Goal: Task Accomplishment & Management: Manage account settings

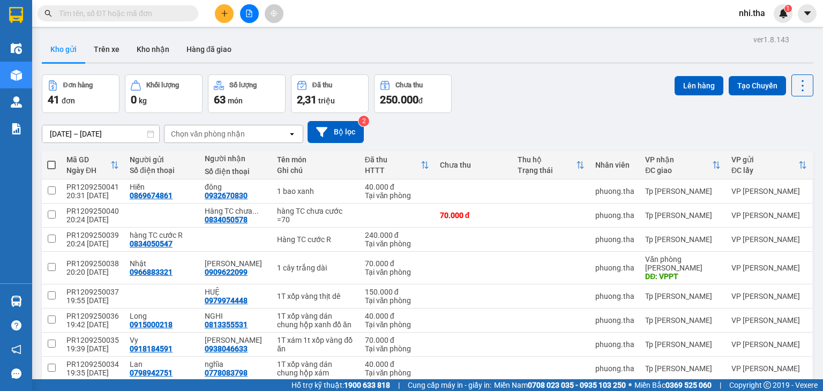
click at [88, 12] on input "text" at bounding box center [122, 14] width 127 height 12
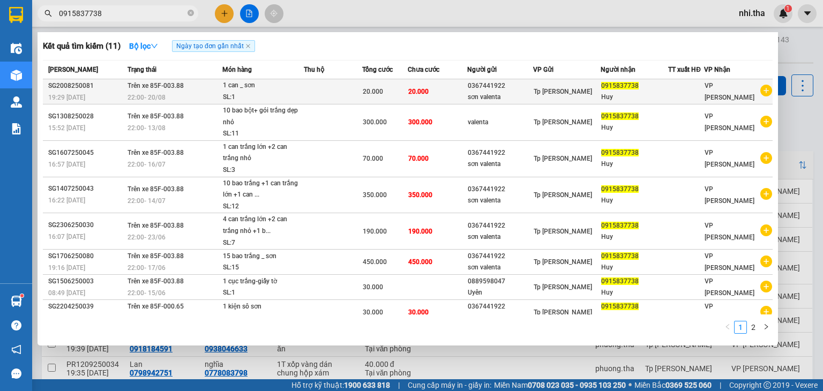
type input "0915837738"
click at [480, 91] on div "0367441922" at bounding box center [500, 85] width 65 height 11
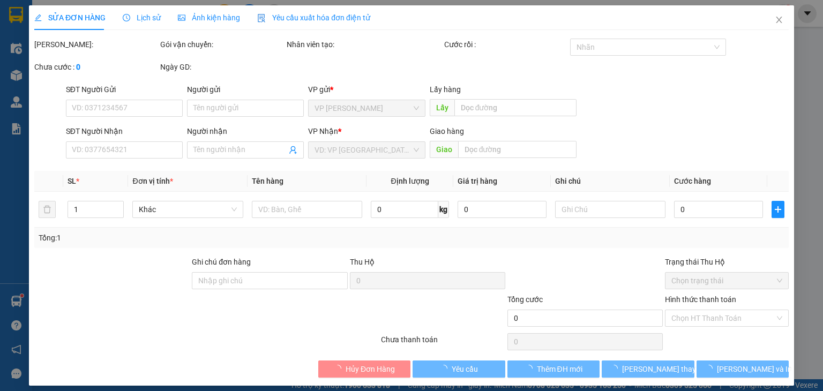
type input "0367441922"
type input "sơn valenta"
type input "0915837738"
type input "Huy"
type input "20.000"
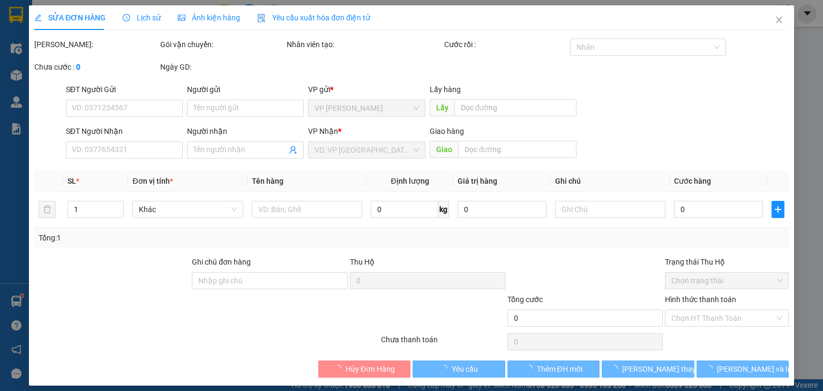
type input "20.000"
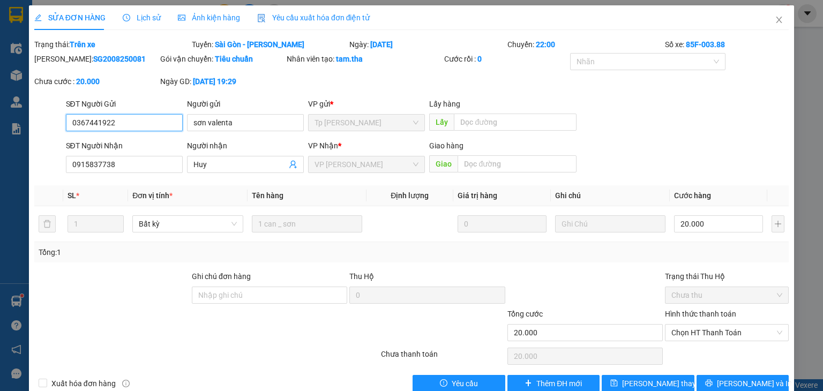
click at [129, 123] on input "0367441922" at bounding box center [124, 122] width 117 height 17
click at [775, 21] on icon "close" at bounding box center [779, 20] width 9 height 9
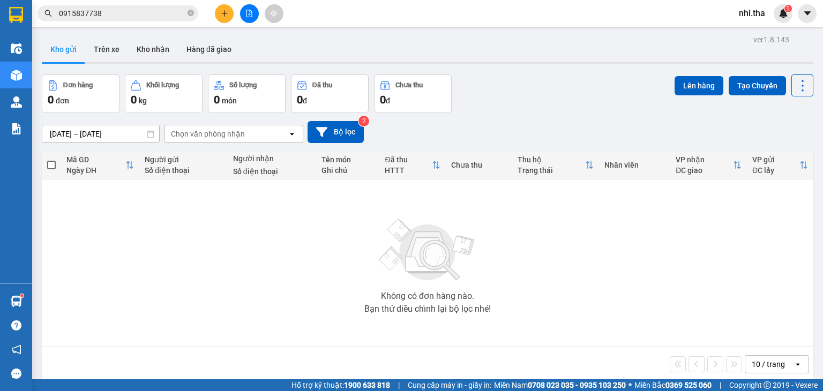
click at [123, 16] on input "0915837738" at bounding box center [122, 14] width 127 height 12
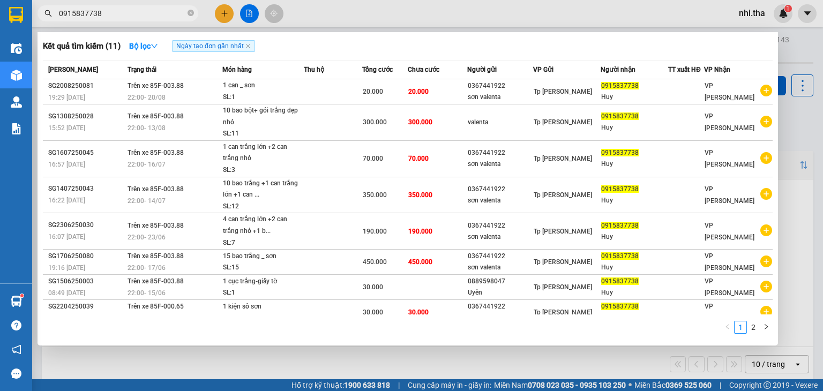
click at [123, 16] on input "0915837738" at bounding box center [122, 14] width 127 height 12
paste input "367441922"
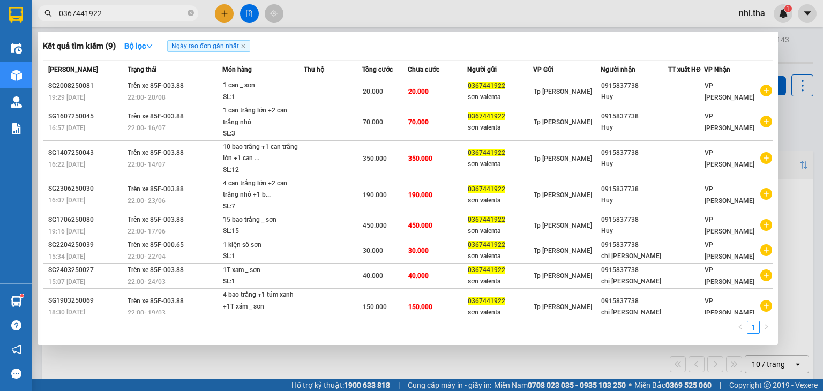
click at [109, 16] on input "0367441922" at bounding box center [122, 14] width 127 height 12
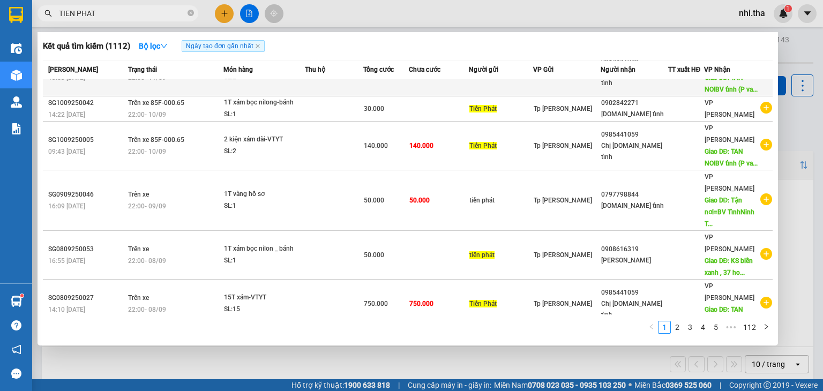
scroll to position [189, 0]
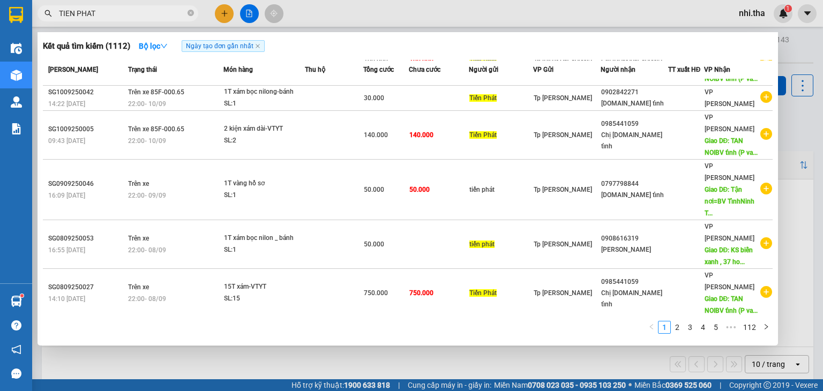
type input "TIEN PHAT"
click at [681, 327] on link "2" at bounding box center [678, 328] width 12 height 12
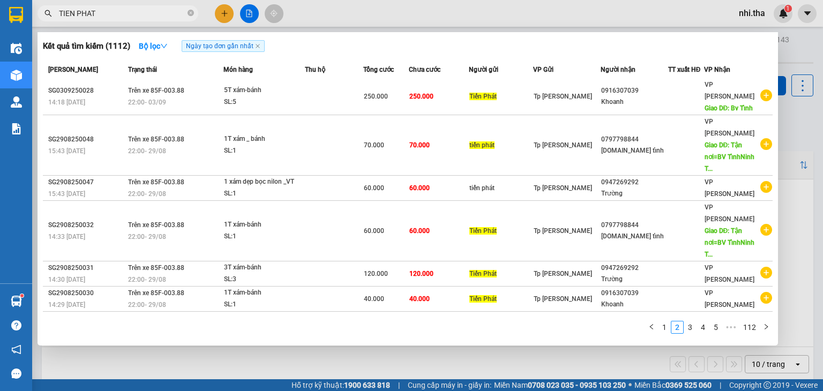
scroll to position [0, 0]
click at [670, 328] on link "1" at bounding box center [665, 328] width 12 height 12
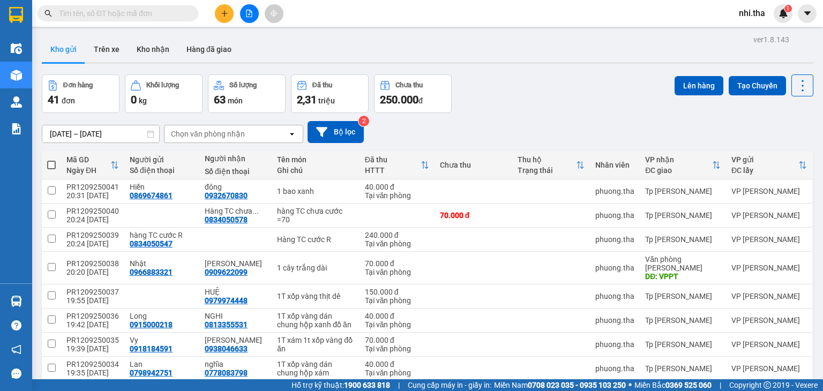
click at [158, 13] on input "text" at bounding box center [122, 14] width 127 height 12
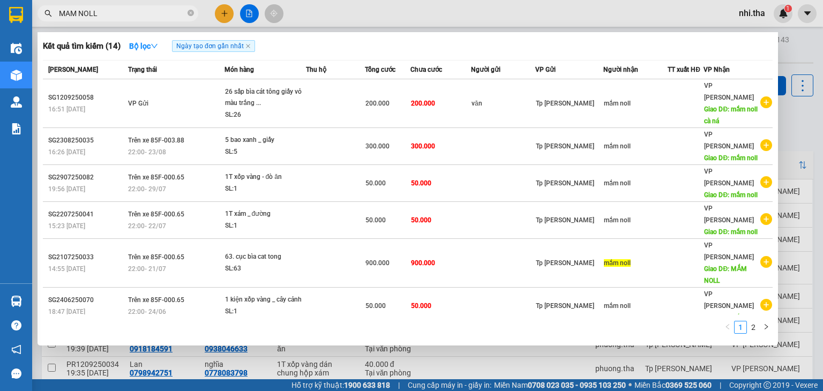
click at [138, 17] on input "MAM NOLL" at bounding box center [122, 14] width 127 height 12
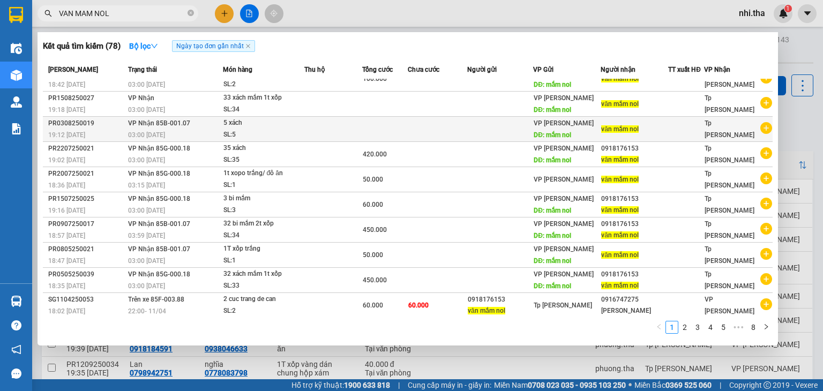
scroll to position [13, 0]
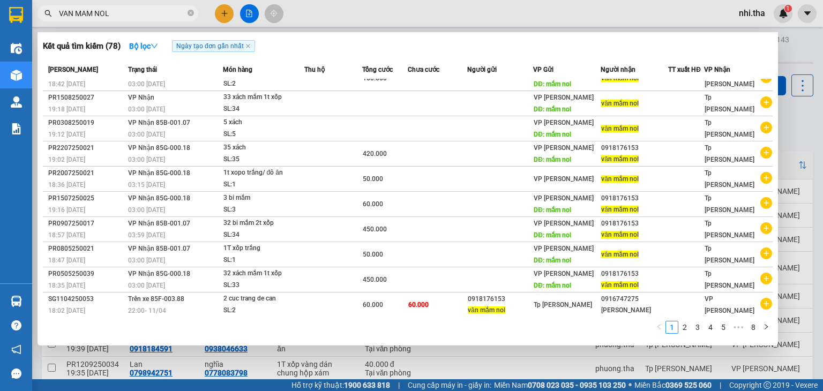
click at [156, 12] on input "VAN MAM NOL" at bounding box center [122, 14] width 127 height 12
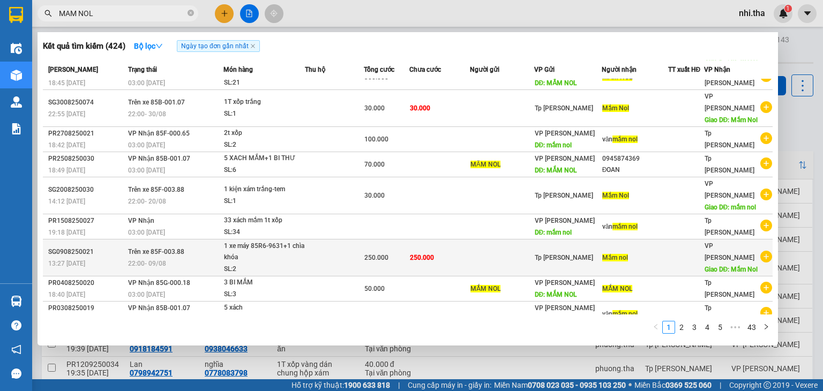
scroll to position [60, 0]
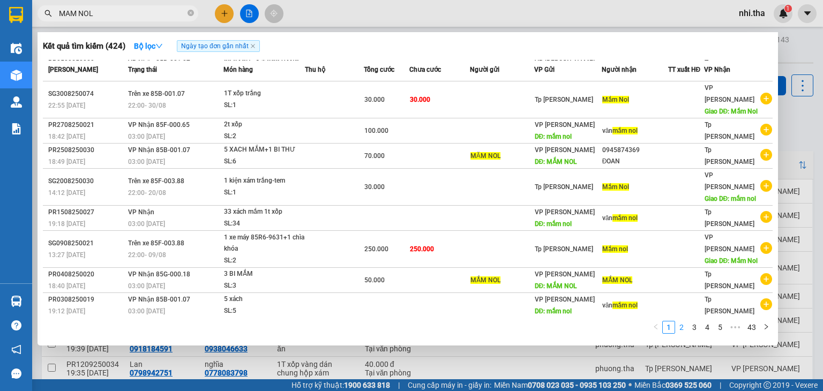
click at [684, 329] on link "2" at bounding box center [682, 328] width 12 height 12
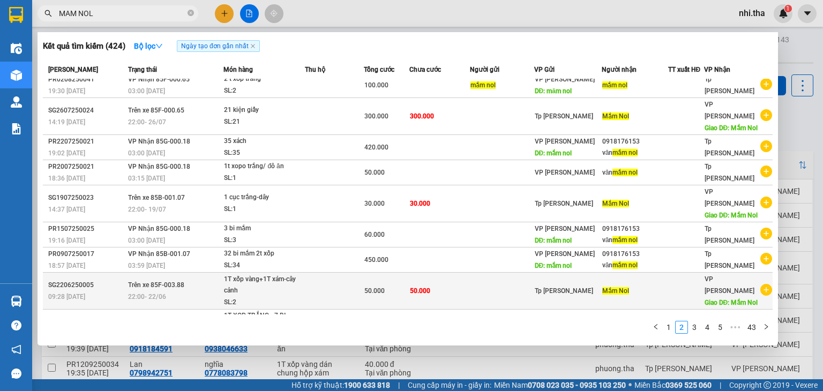
scroll to position [0, 0]
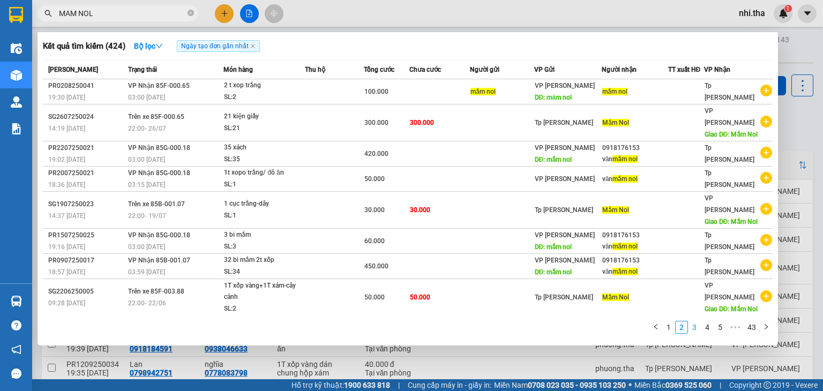
click at [697, 329] on link "3" at bounding box center [695, 328] width 12 height 12
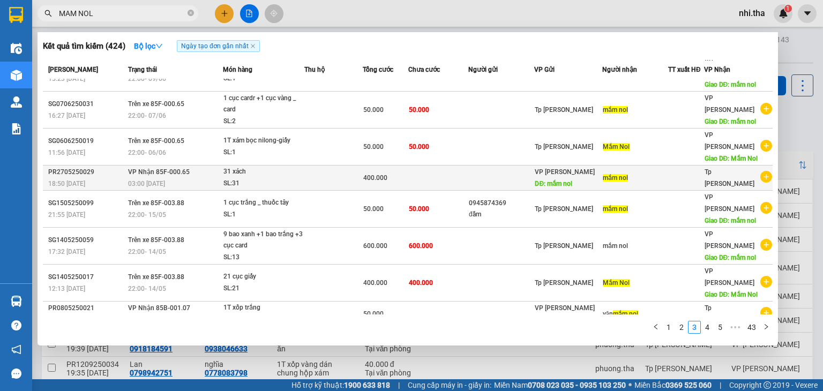
scroll to position [95, 0]
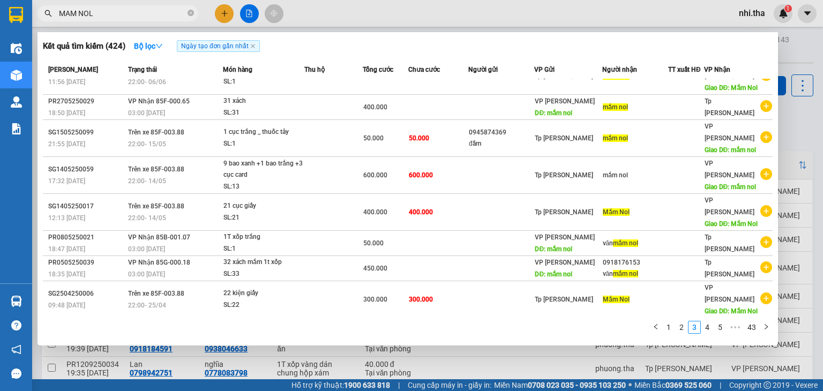
click at [147, 10] on input "MAM NOL" at bounding box center [122, 14] width 127 height 12
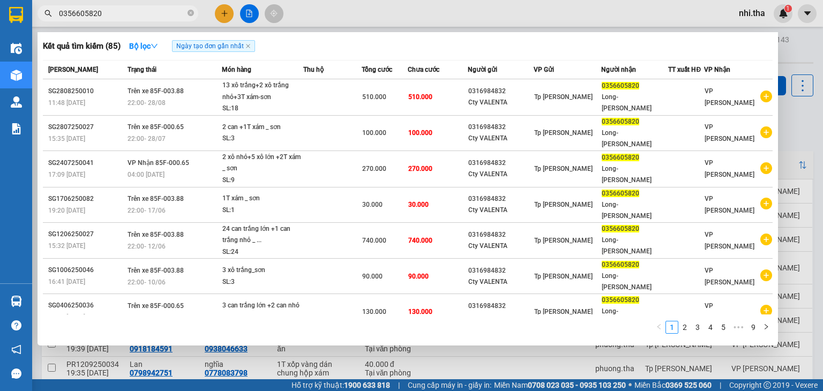
click at [157, 11] on input "0356605820" at bounding box center [122, 14] width 127 height 12
click at [116, 17] on input "0356605820" at bounding box center [122, 14] width 127 height 12
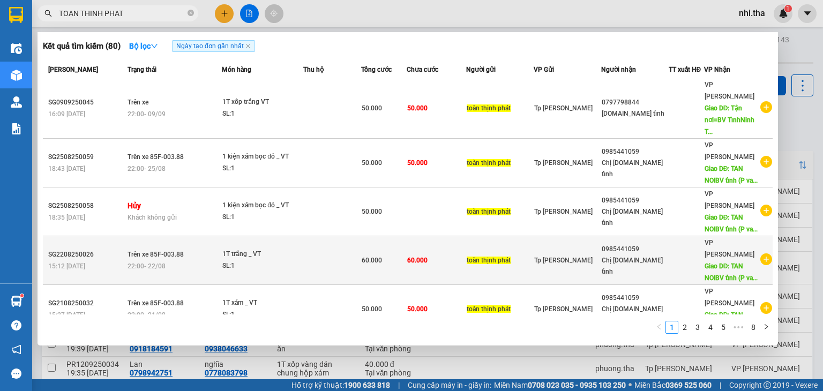
scroll to position [0, 0]
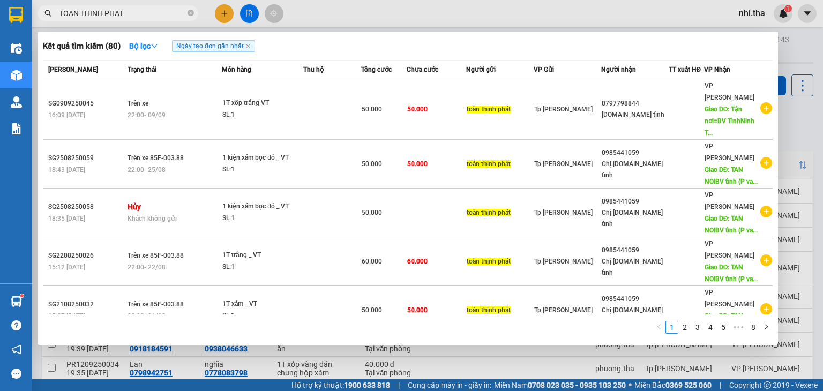
type input "TOAN THINH PHAT"
click at [150, 14] on input "TOAN THINH PHAT" at bounding box center [122, 14] width 127 height 12
